Goal: Information Seeking & Learning: Understand process/instructions

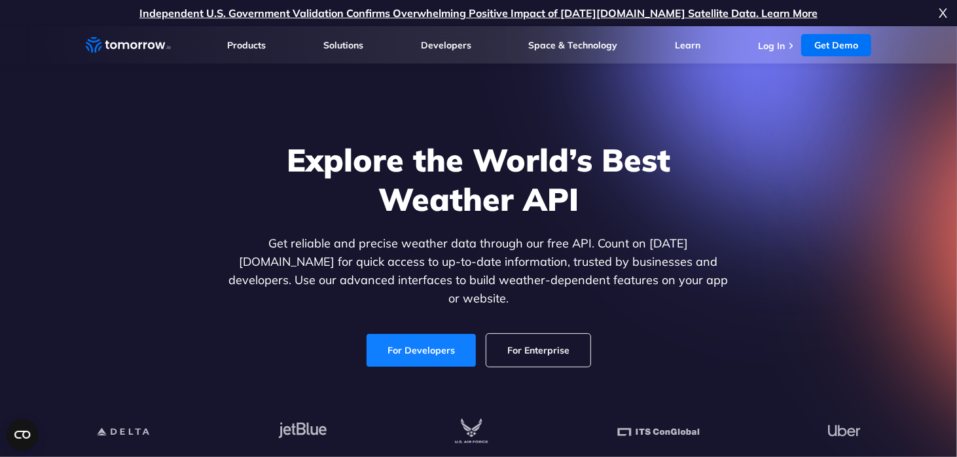
click at [433, 334] on link "For Developers" at bounding box center [421, 350] width 109 height 33
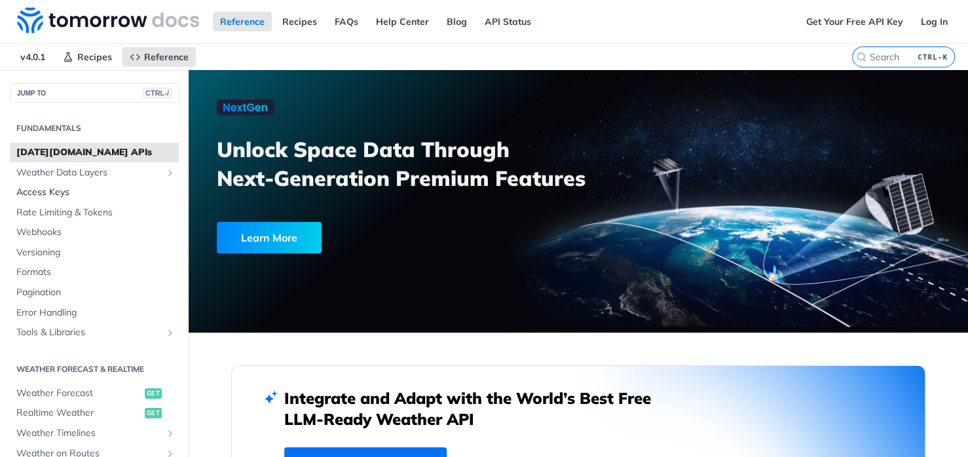
click at [56, 191] on span "Access Keys" at bounding box center [95, 192] width 159 height 13
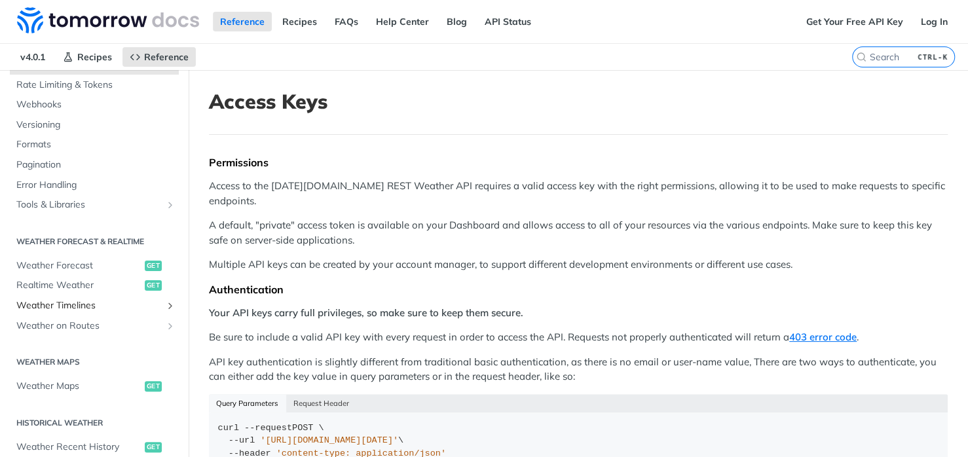
scroll to position [131, 0]
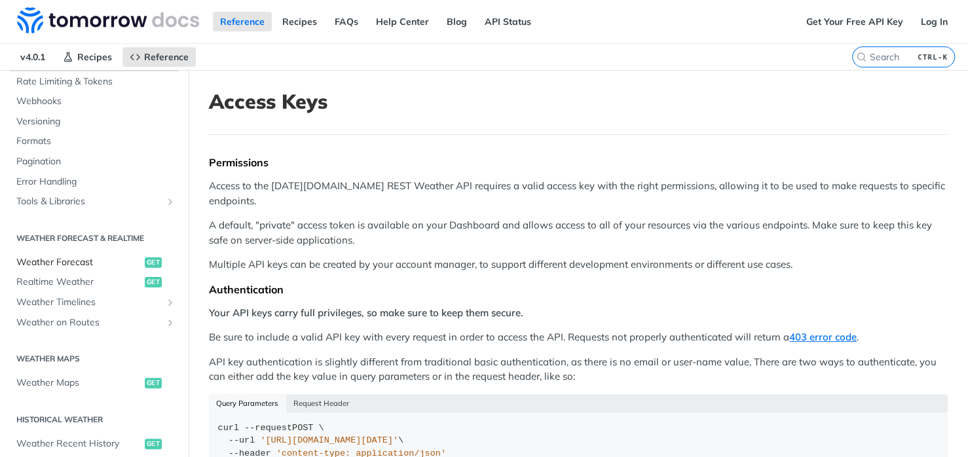
click at [71, 263] on span "Weather Forecast" at bounding box center [78, 262] width 125 height 13
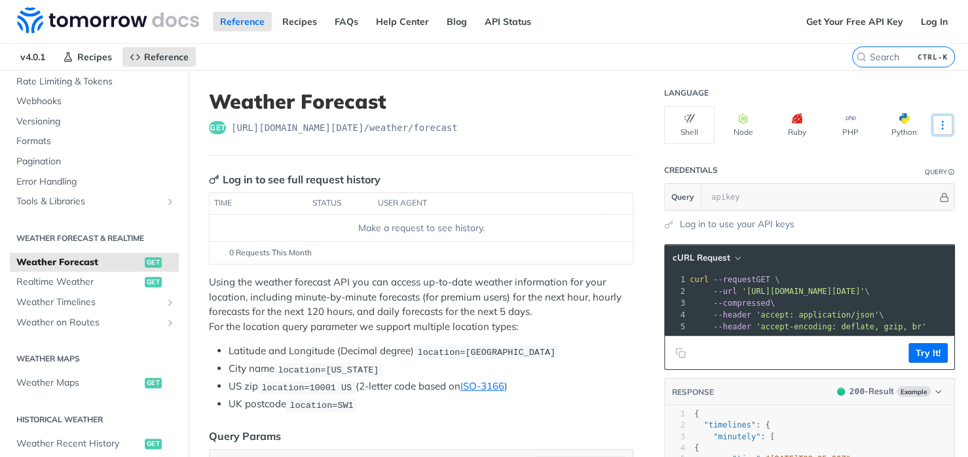
click at [940, 122] on button "More Languages" at bounding box center [942, 125] width 20 height 20
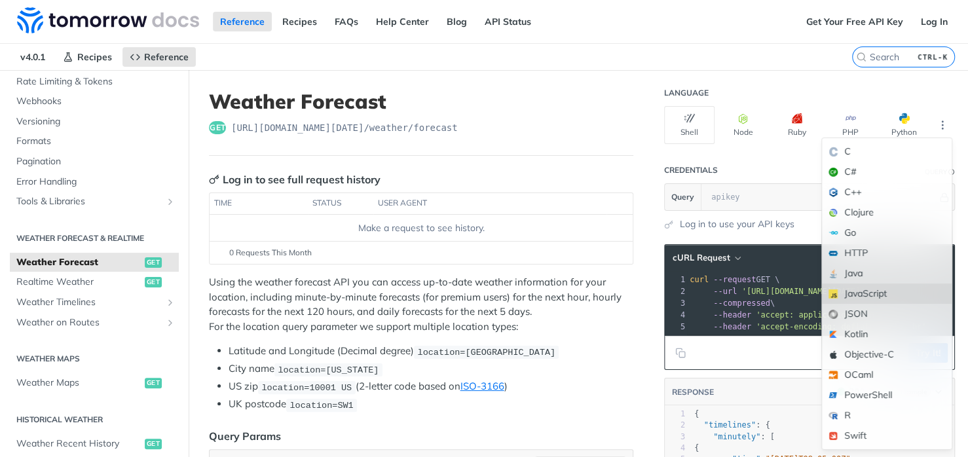
click at [869, 295] on div "JavaScript" at bounding box center [887, 293] width 130 height 20
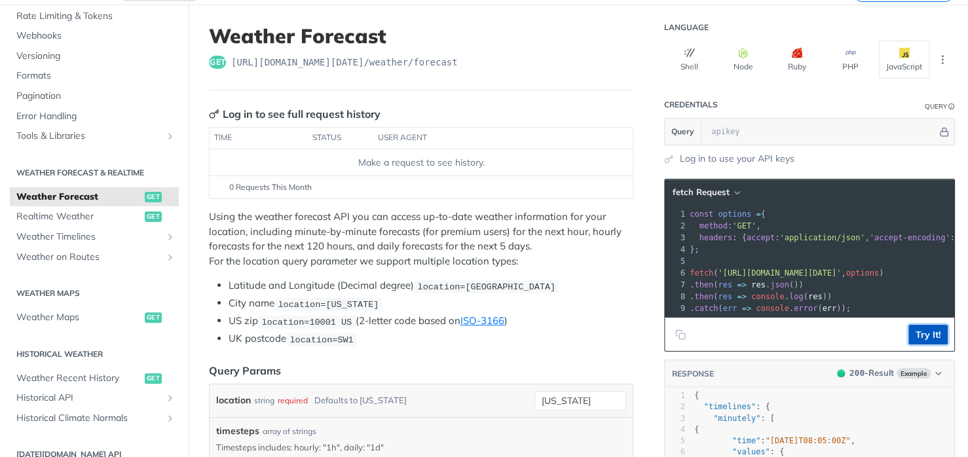
click at [919, 344] on button "Try It!" at bounding box center [927, 335] width 39 height 20
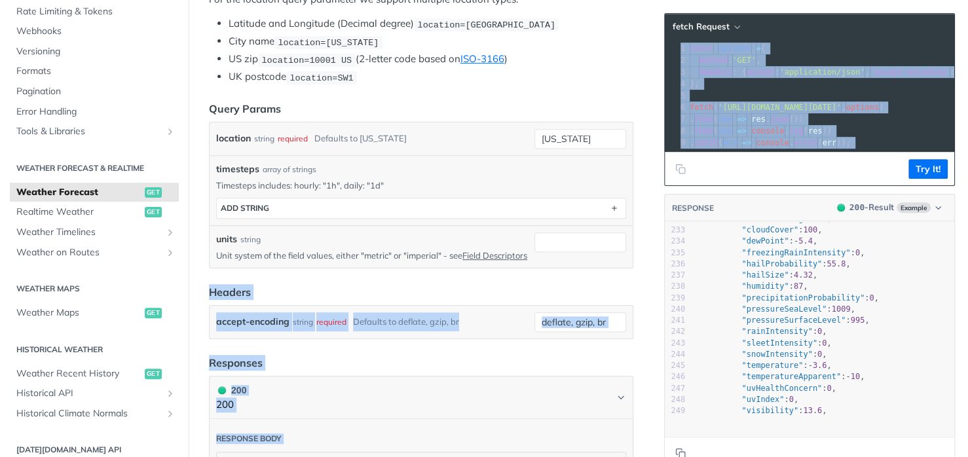
drag, startPoint x: 634, startPoint y: 253, endPoint x: 652, endPoint y: 87, distance: 166.6
click at [621, 228] on div "units string Unit system of the field values, either "metric" or "imperial" - s…" at bounding box center [421, 246] width 423 height 43
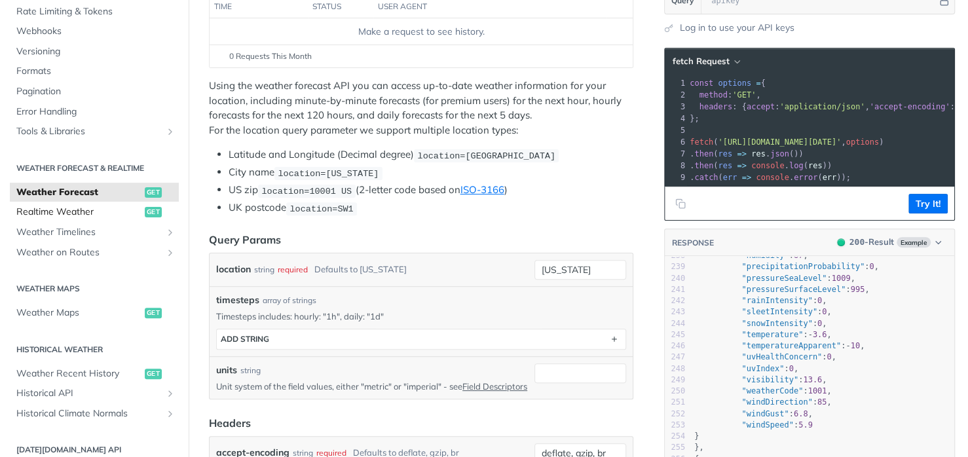
click at [75, 218] on span "Realtime Weather" at bounding box center [78, 212] width 125 height 13
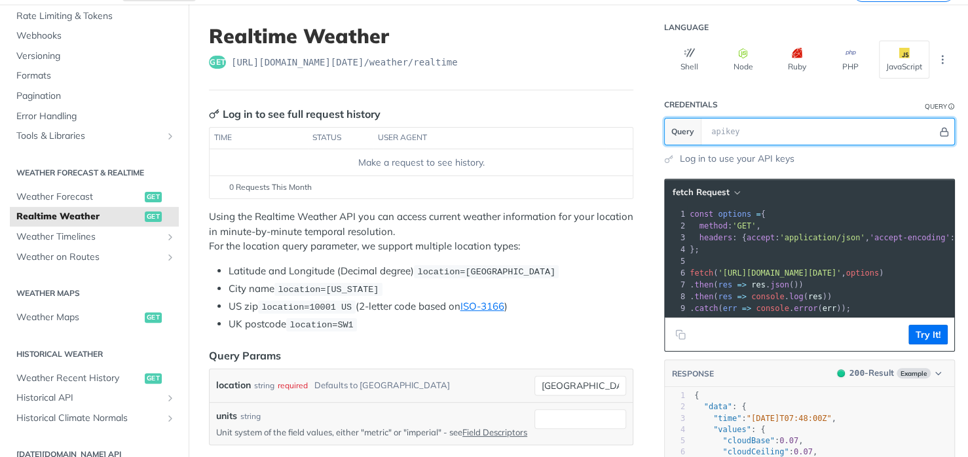
click at [939, 127] on icon "Hide" at bounding box center [944, 132] width 10 height 10
click at [941, 132] on icon "Show" at bounding box center [945, 131] width 9 height 9
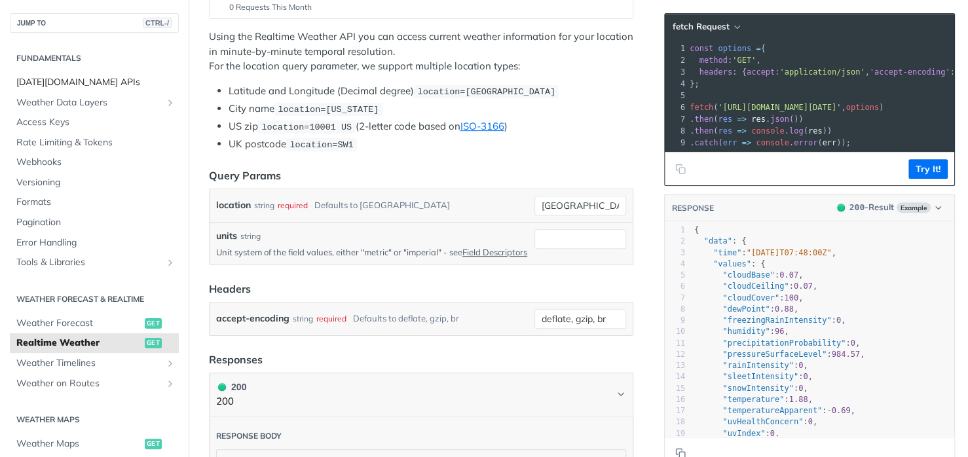
click at [79, 82] on span "[DATE][DOMAIN_NAME] APIs" at bounding box center [95, 82] width 159 height 13
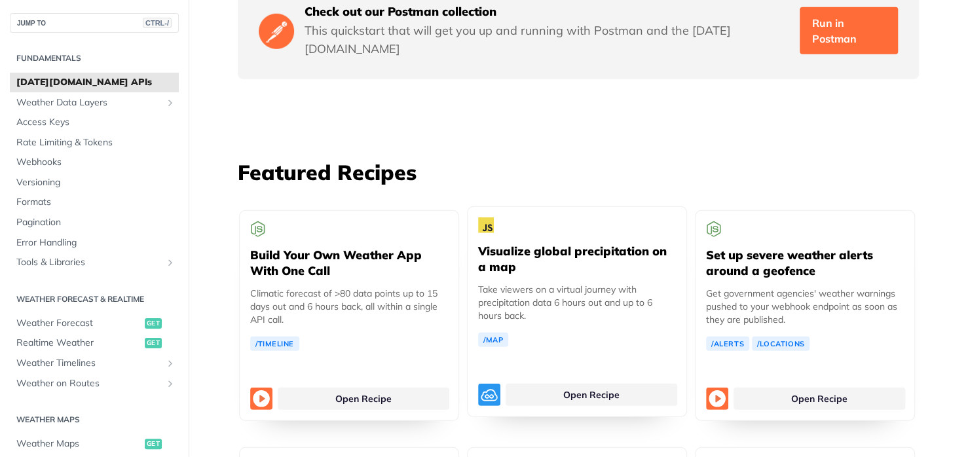
scroll to position [2292, 0]
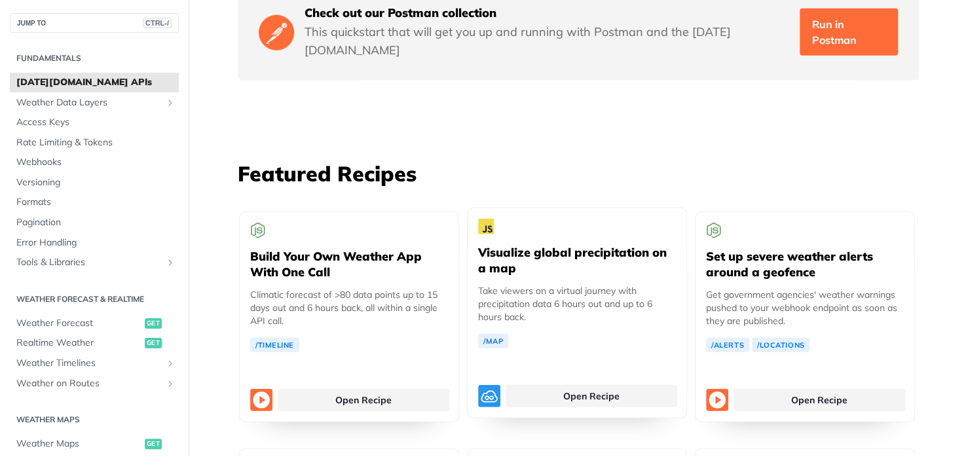
click at [566, 288] on p "Take viewers on a virtual journey with precipitation data 6 hours out and up to…" at bounding box center [577, 303] width 198 height 39
click at [576, 385] on link "Open Recipe" at bounding box center [591, 396] width 172 height 22
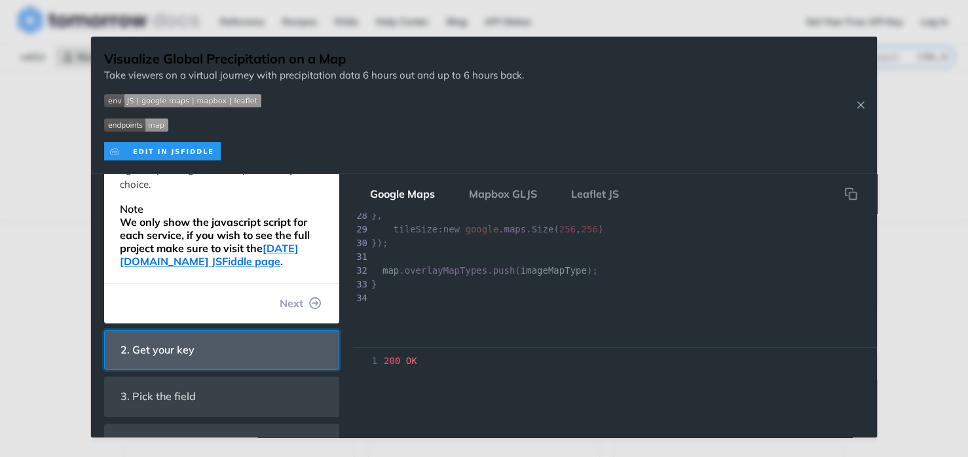
click at [192, 356] on span "2. Get your key" at bounding box center [157, 350] width 92 height 26
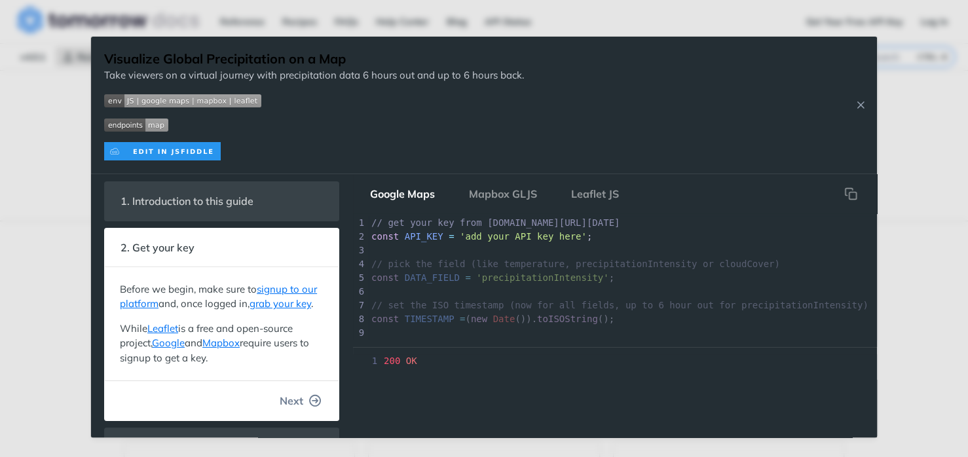
click at [289, 409] on span "Next" at bounding box center [292, 401] width 24 height 16
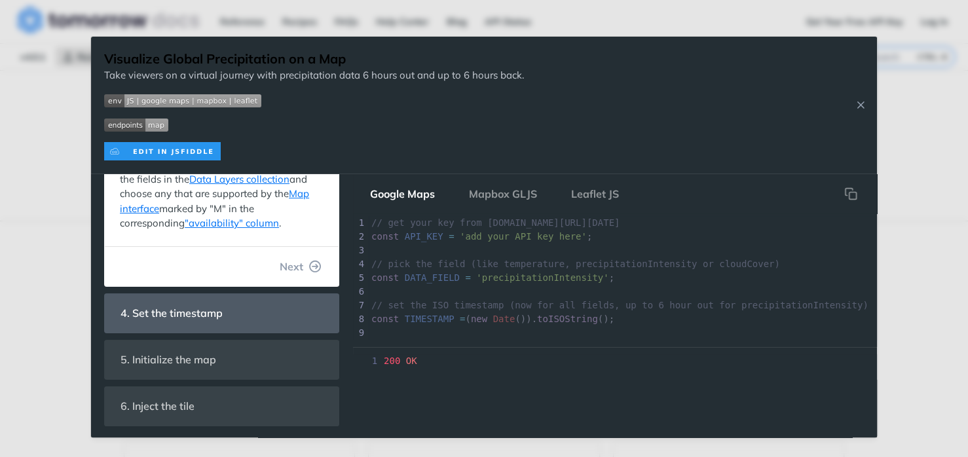
click at [314, 274] on button "Next" at bounding box center [300, 266] width 63 height 26
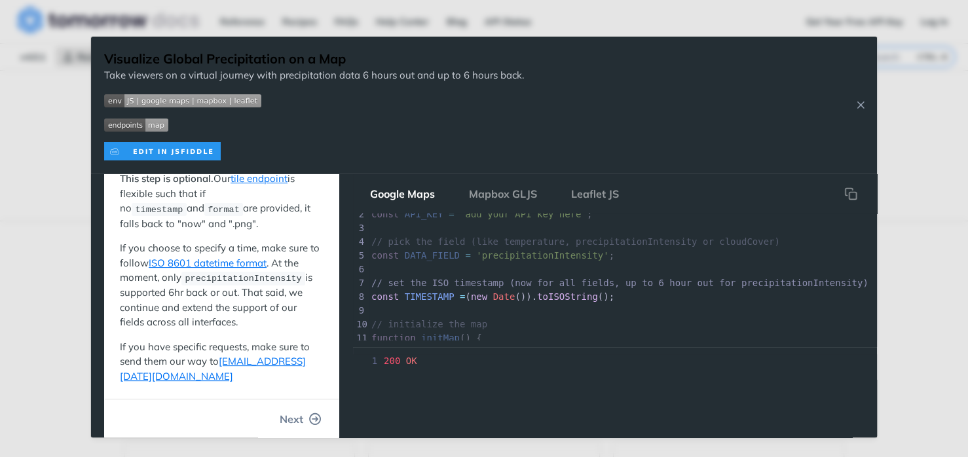
click at [303, 409] on button "Next" at bounding box center [300, 419] width 63 height 26
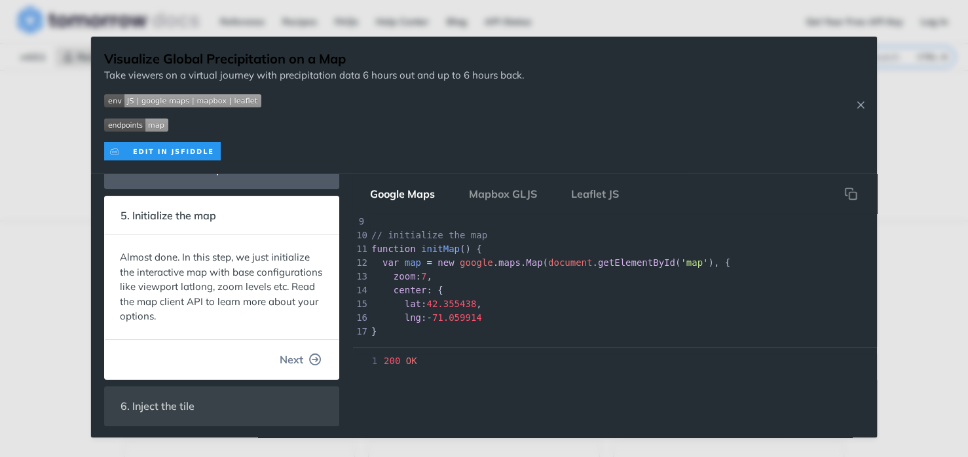
click at [310, 357] on icon "button" at bounding box center [316, 360] width 12 height 12
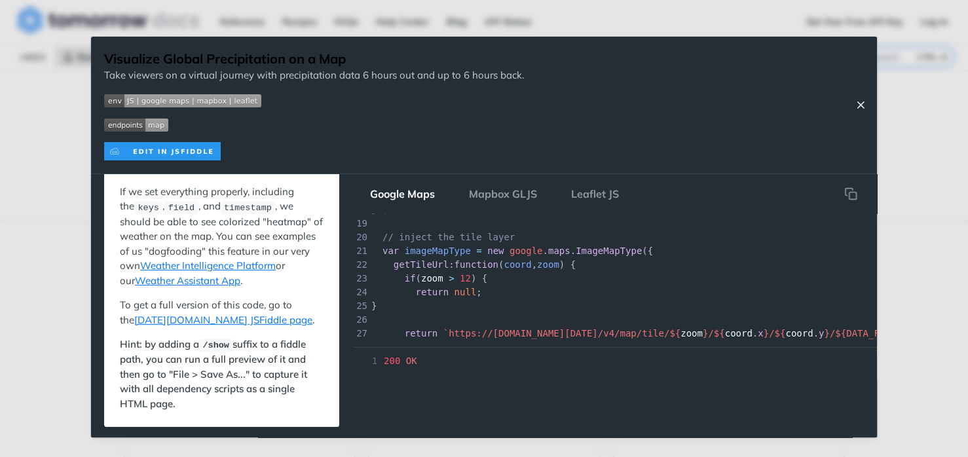
click at [866, 103] on button "Close Recipe" at bounding box center [860, 104] width 20 height 13
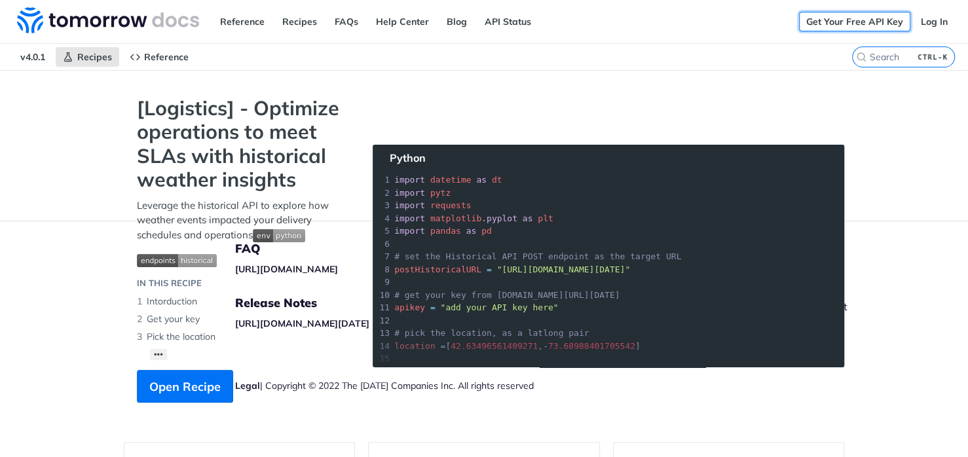
click at [857, 15] on link "Get Your Free API Key" at bounding box center [854, 22] width 111 height 20
click at [877, 28] on link "Get Your Free API Key" at bounding box center [854, 22] width 111 height 20
